Goal: Information Seeking & Learning: Learn about a topic

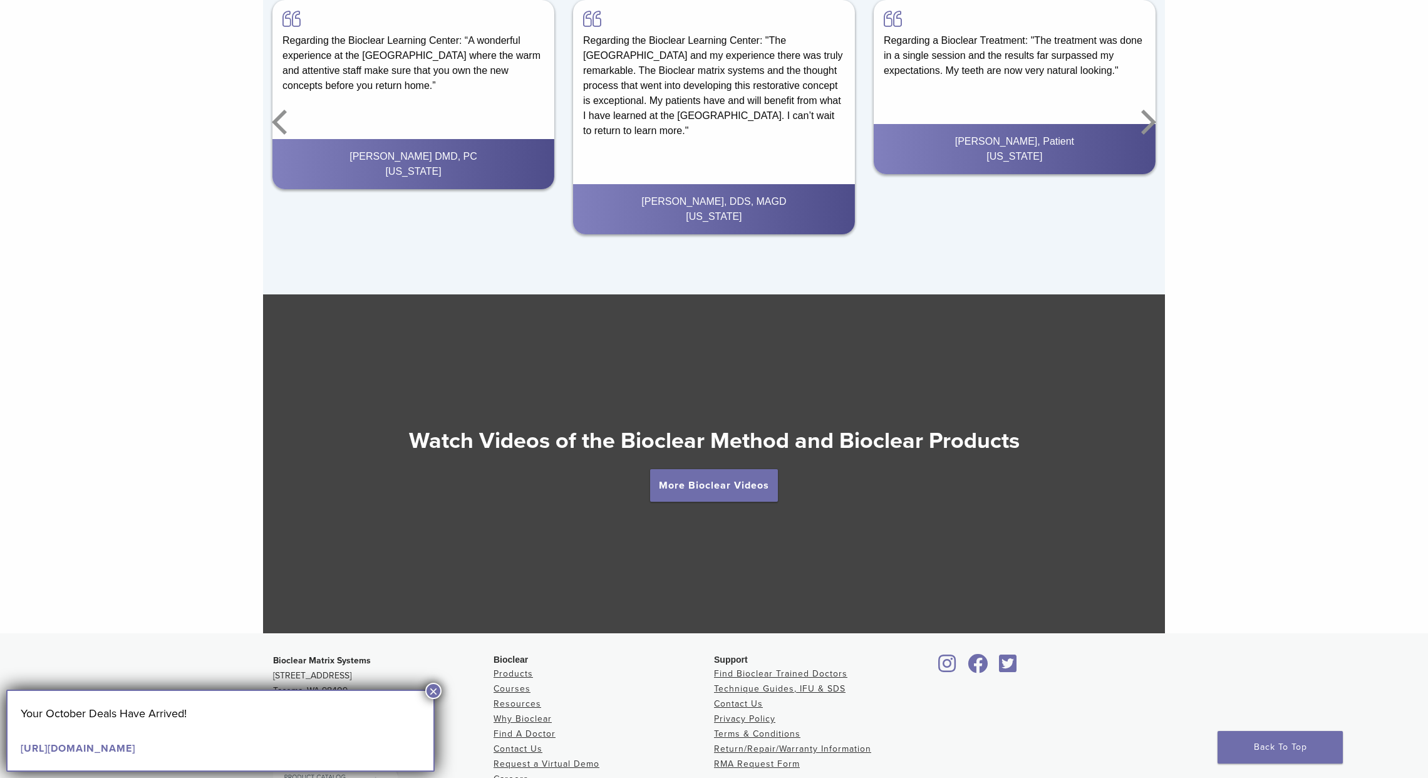
scroll to position [2227, 0]
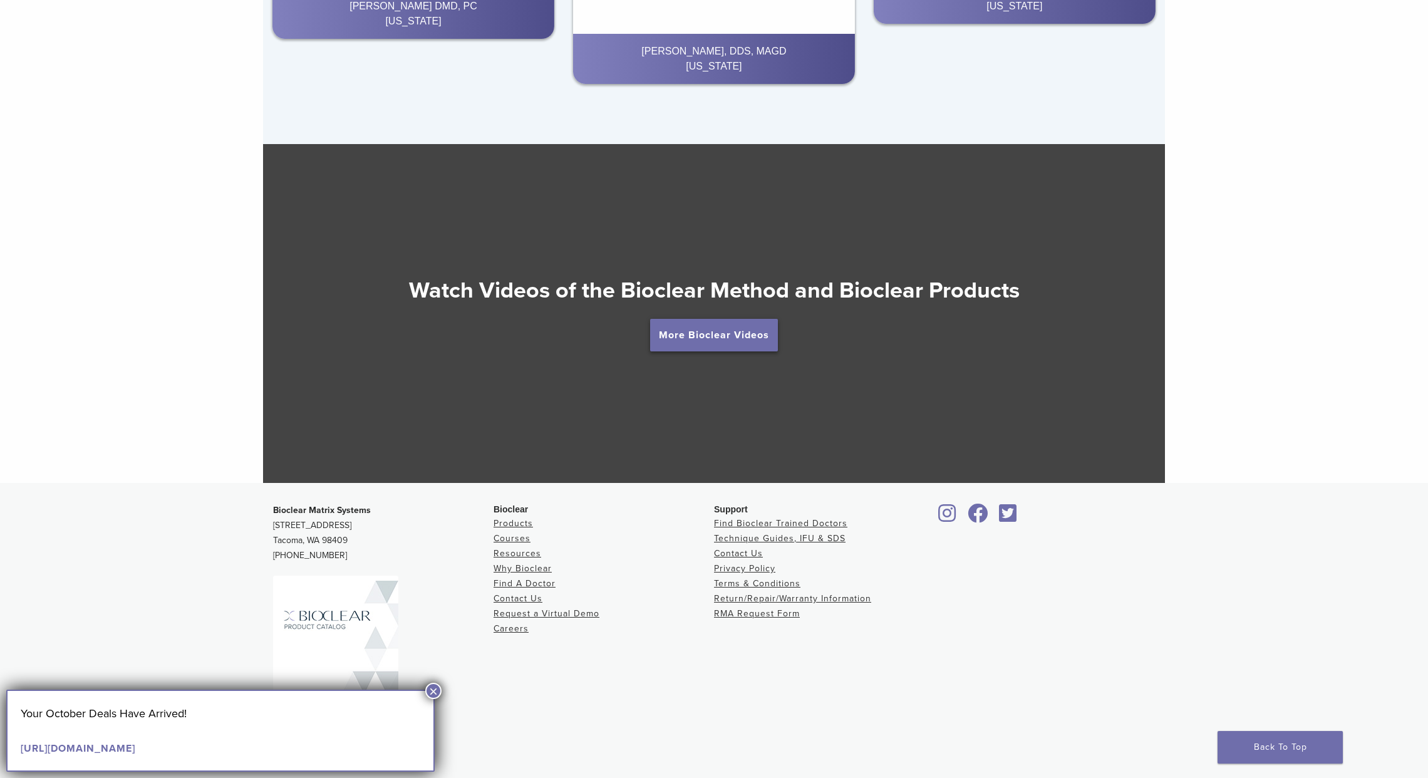
click at [725, 335] on link "More Bioclear Videos" at bounding box center [714, 335] width 128 height 33
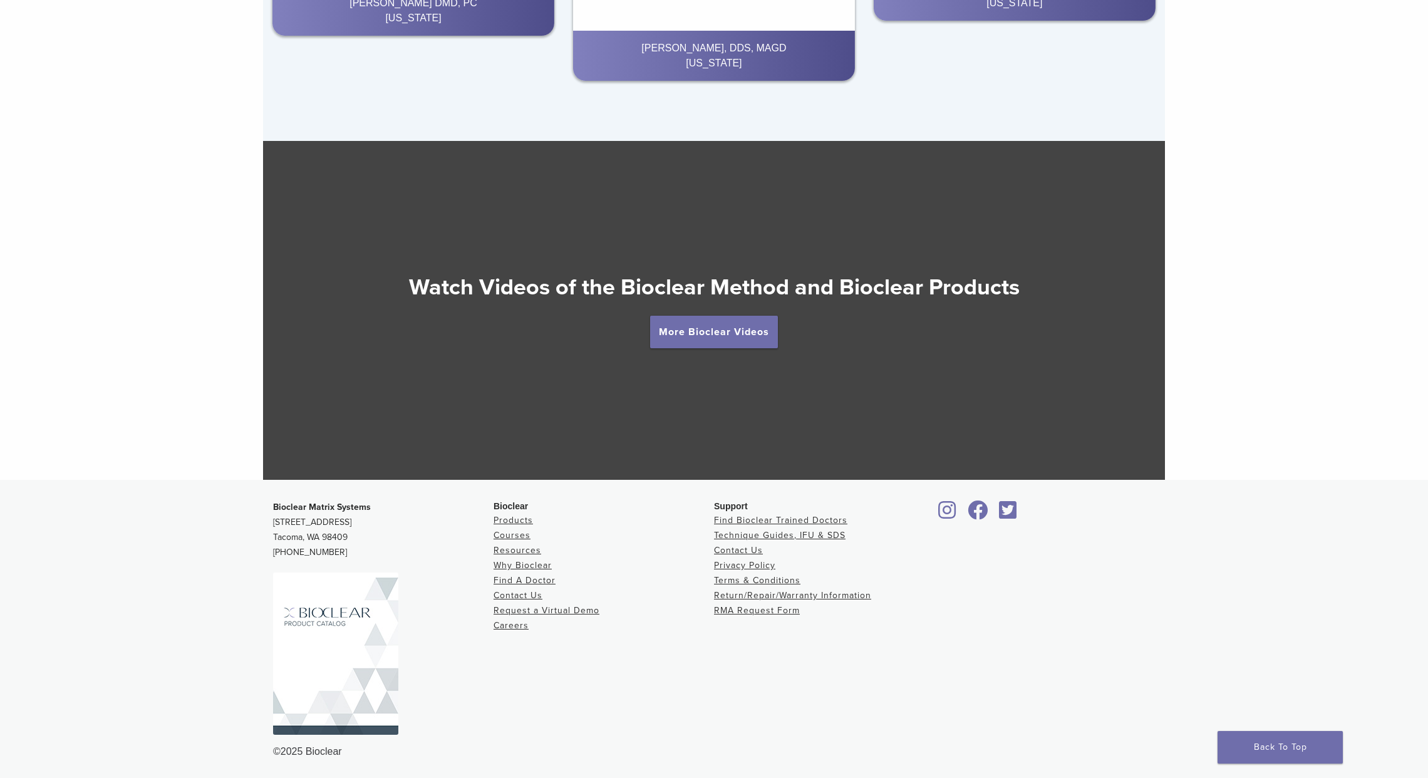
scroll to position [2226, 0]
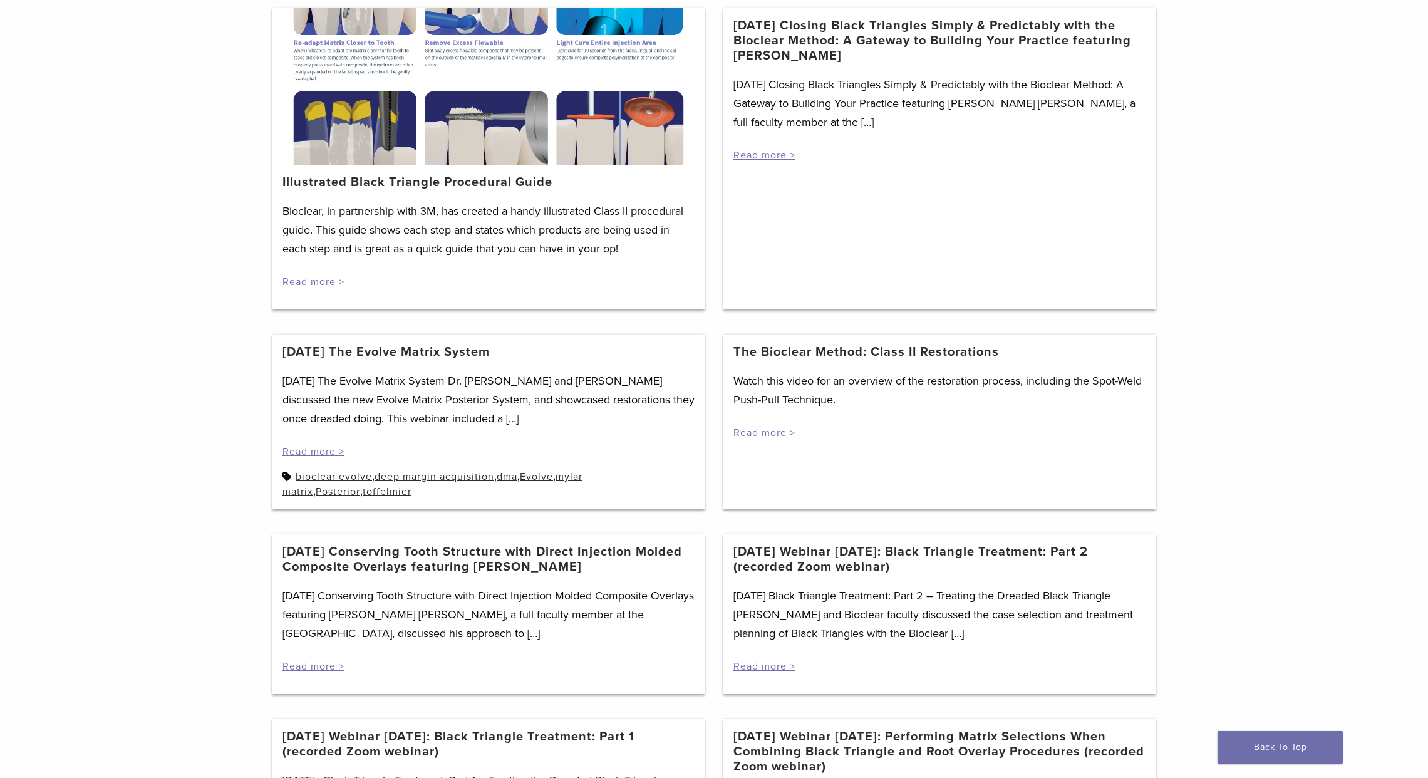
scroll to position [236, 0]
click at [767, 432] on link "Read more >" at bounding box center [764, 431] width 62 height 13
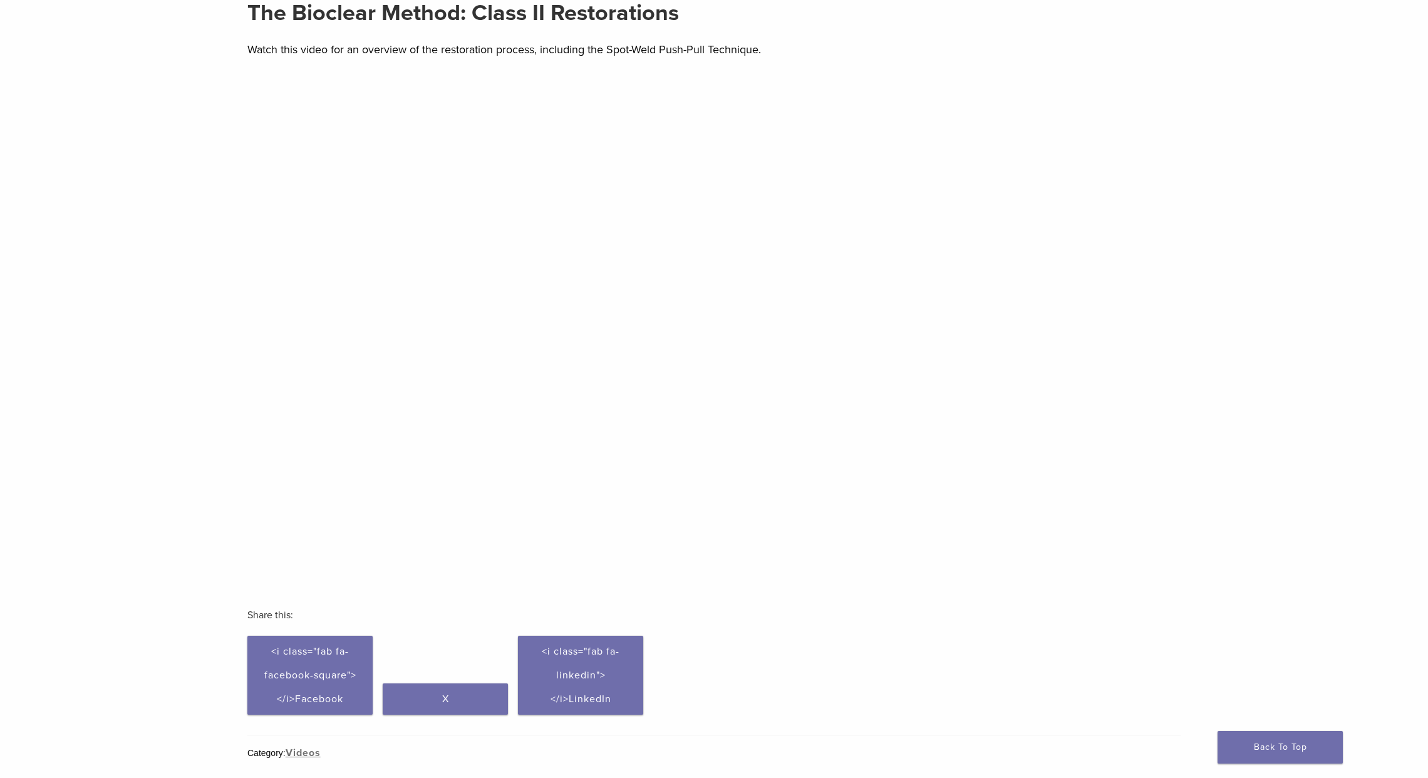
scroll to position [113, 0]
